Goal: Transaction & Acquisition: Purchase product/service

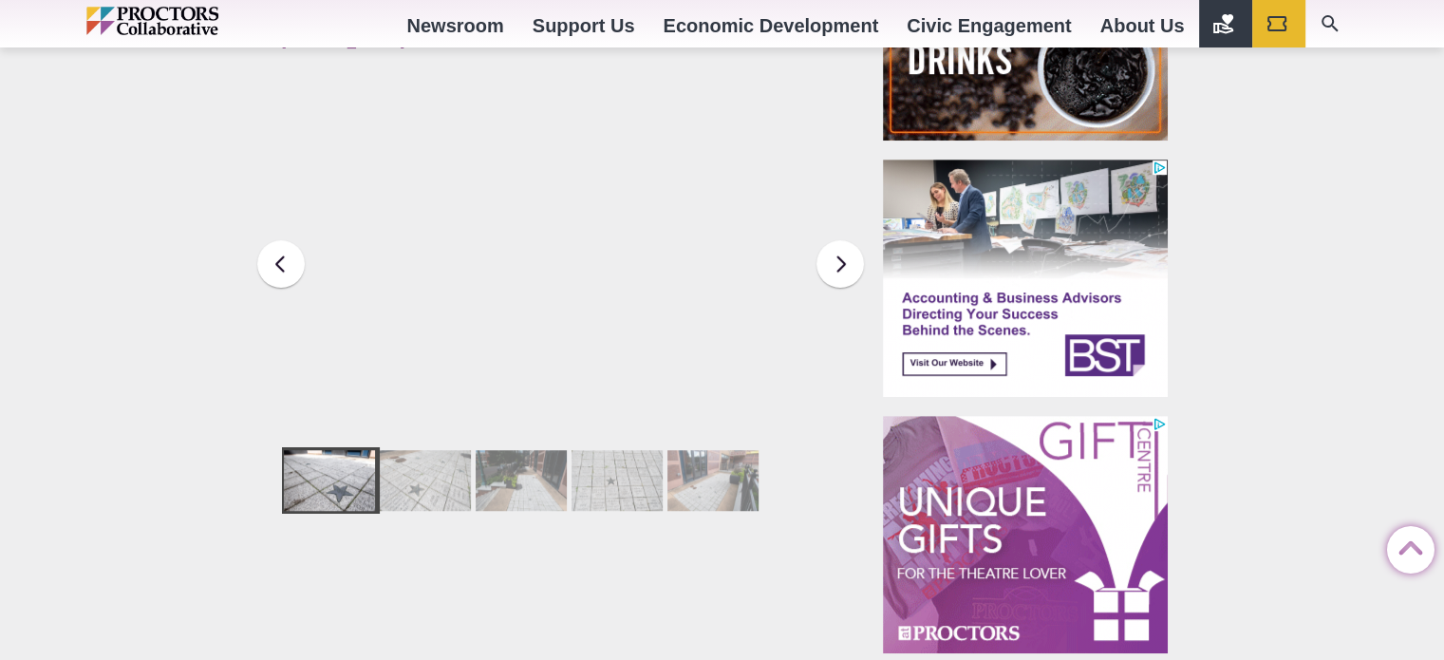
scroll to position [956, 0]
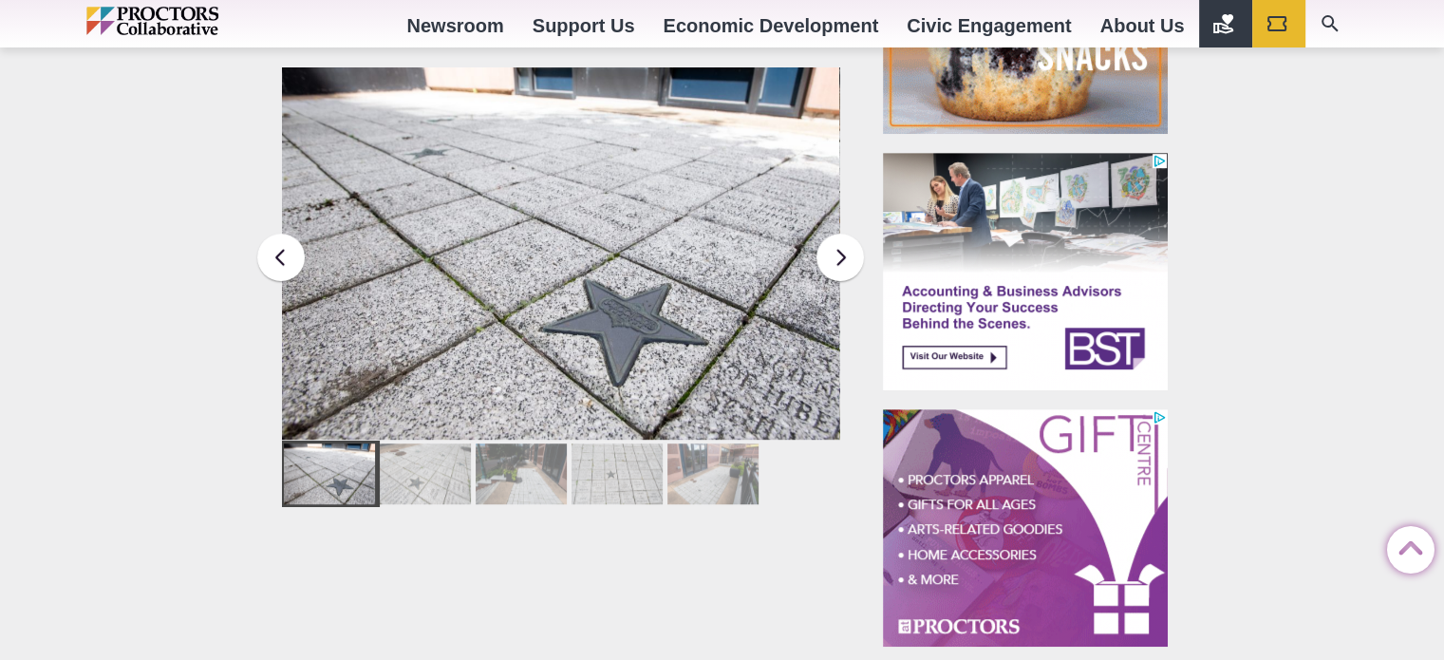
click at [418, 453] on div at bounding box center [425, 473] width 91 height 61
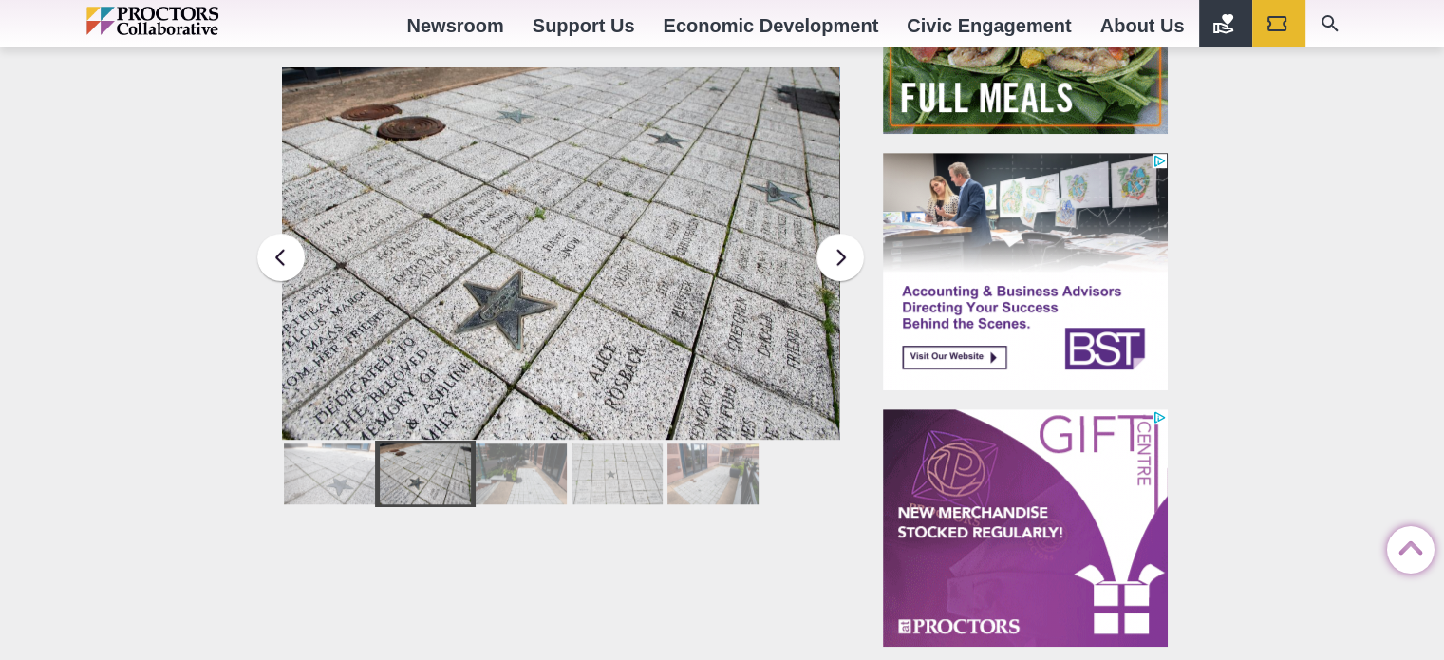
click at [489, 456] on div at bounding box center [521, 473] width 91 height 61
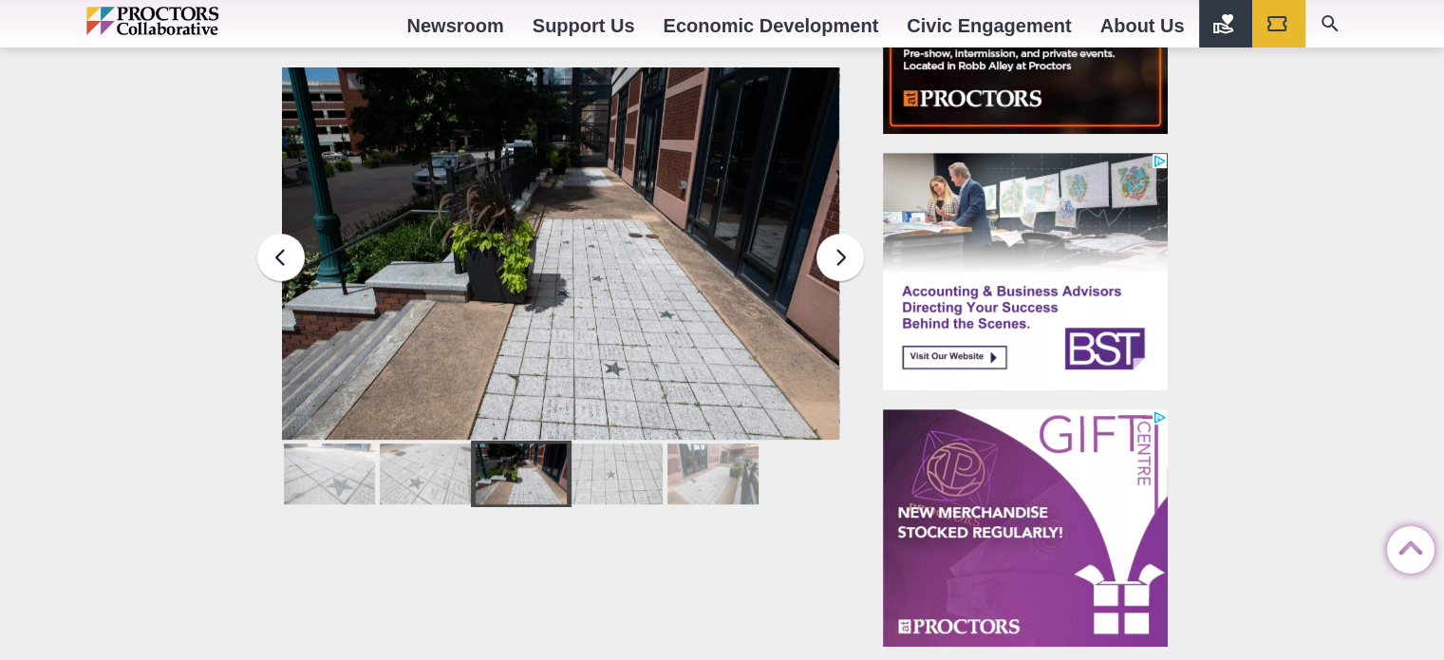
click at [622, 455] on div at bounding box center [616, 473] width 91 height 61
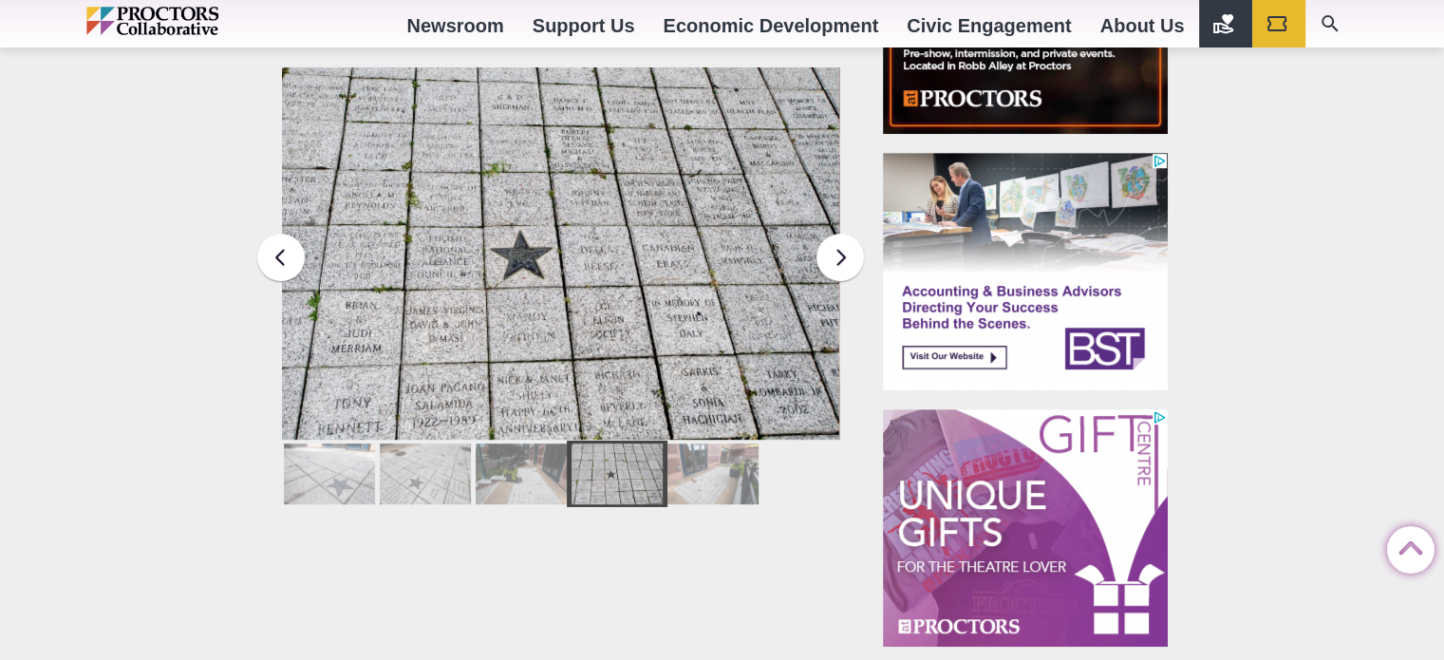
click at [706, 455] on div at bounding box center [712, 473] width 91 height 61
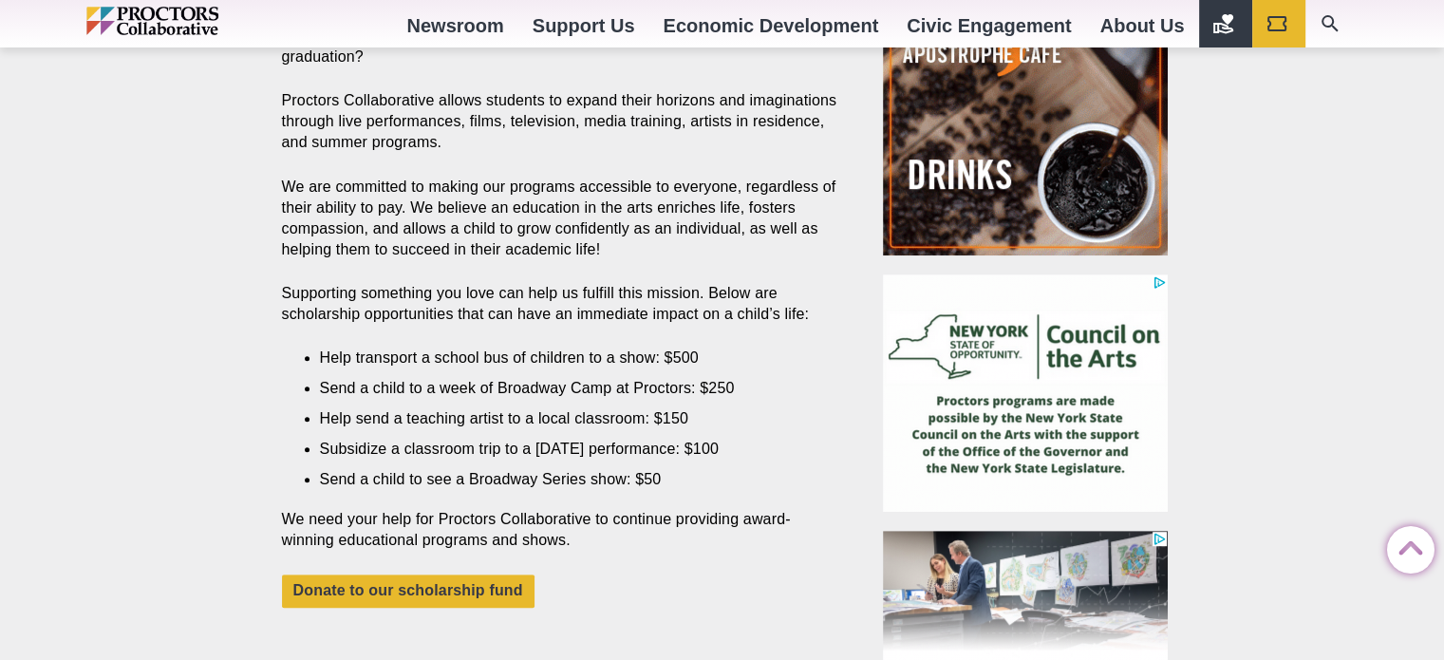
scroll to position [833, 0]
click at [380, 575] on link "Donate to our scholarship fund" at bounding box center [408, 591] width 252 height 33
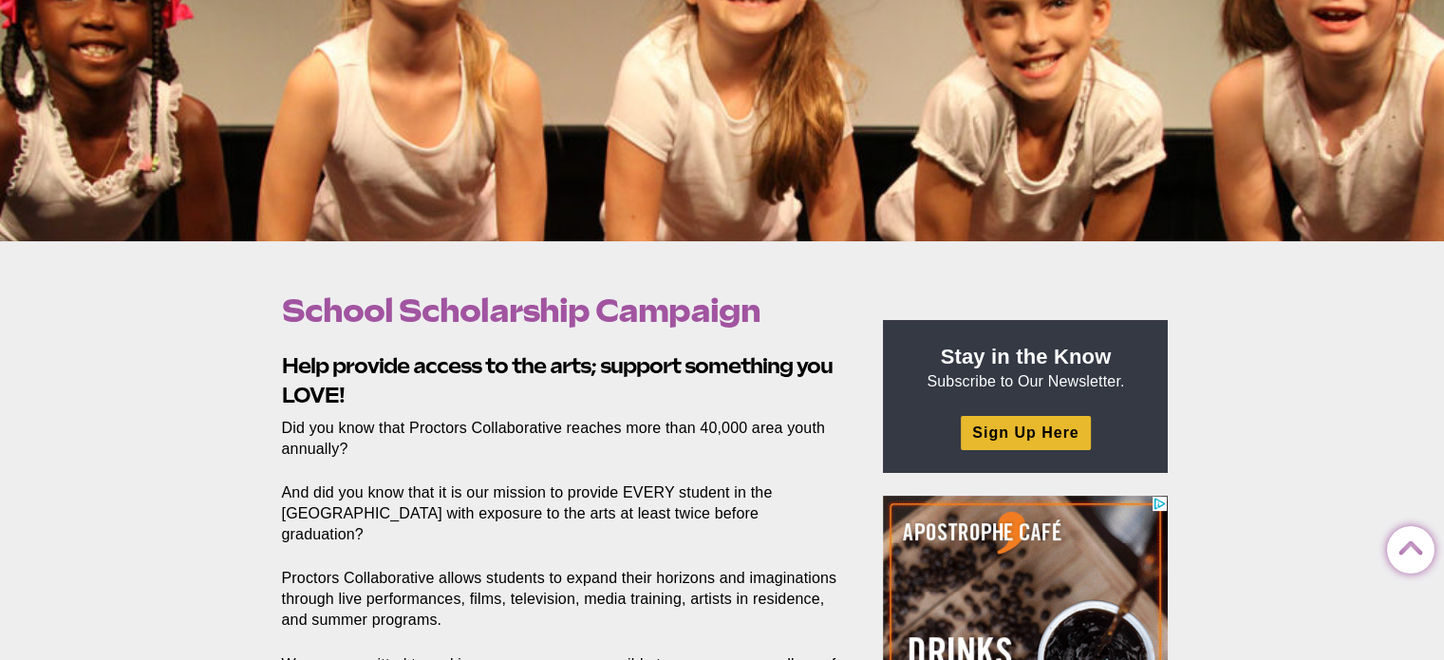
scroll to position [356, 0]
